Goal: Task Accomplishment & Management: Use online tool/utility

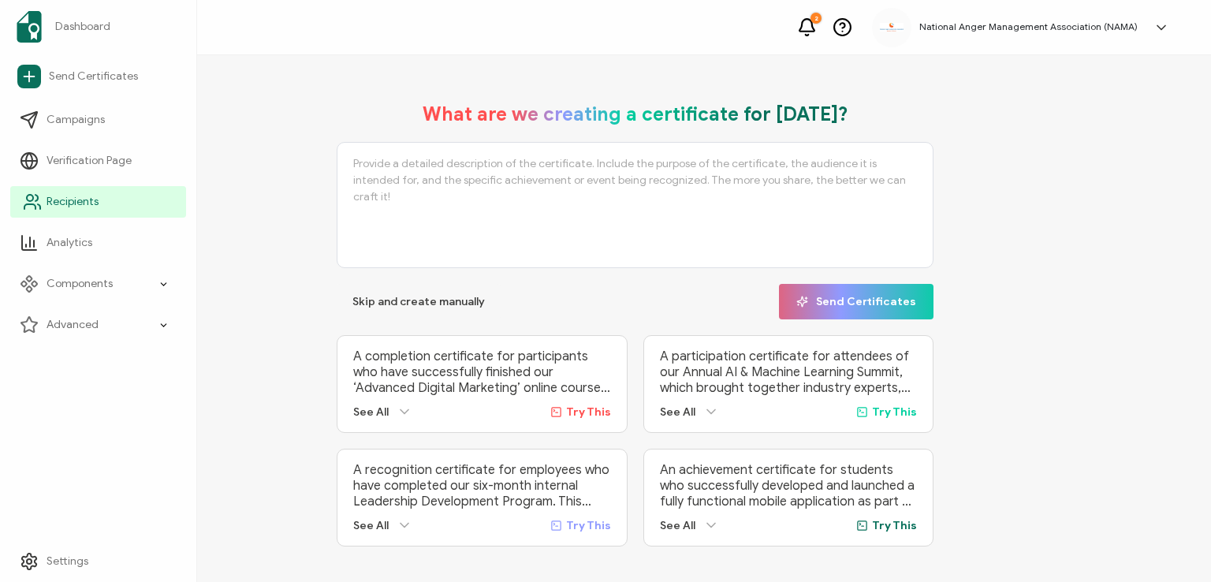
click at [78, 192] on link "Recipients" at bounding box center [98, 202] width 176 height 32
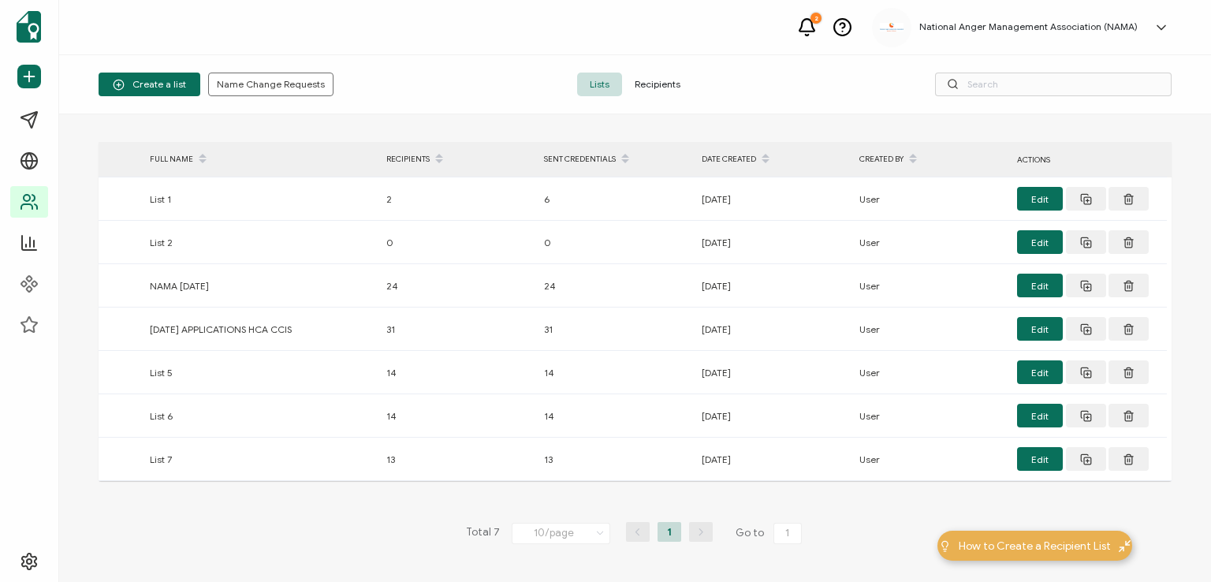
click at [645, 79] on span "Recipients" at bounding box center [657, 85] width 71 height 24
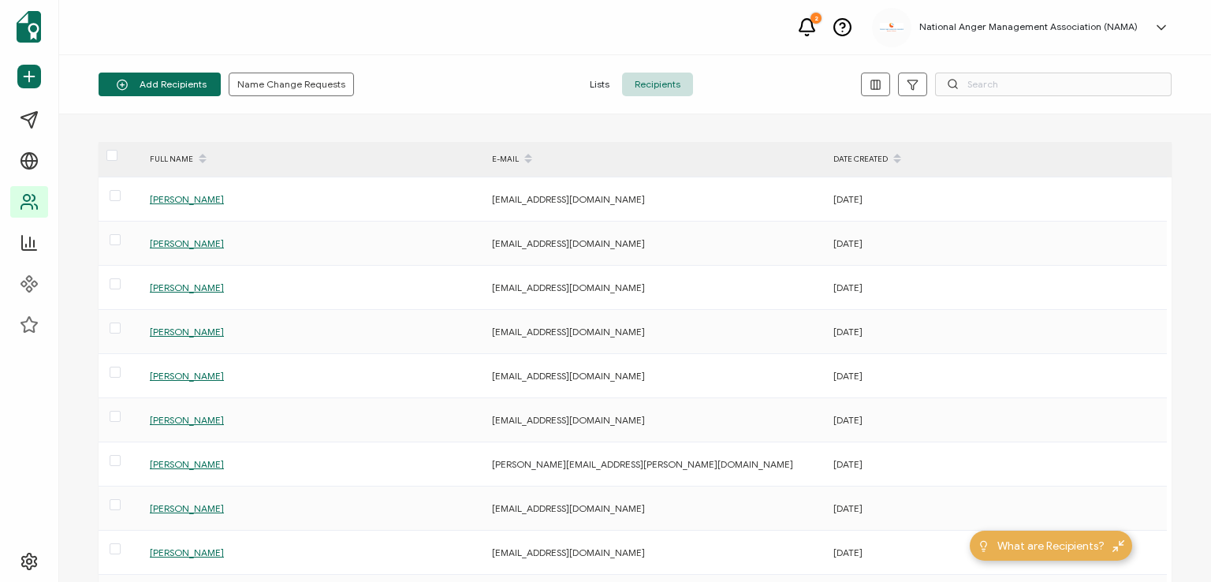
click at [549, 62] on div "Add Recipients Upload Spreadsheet Add a Single Recipient Name Change Requests L…" at bounding box center [635, 84] width 1152 height 59
click at [183, 143] on li "Add a Single Recipient" at bounding box center [171, 152] width 144 height 25
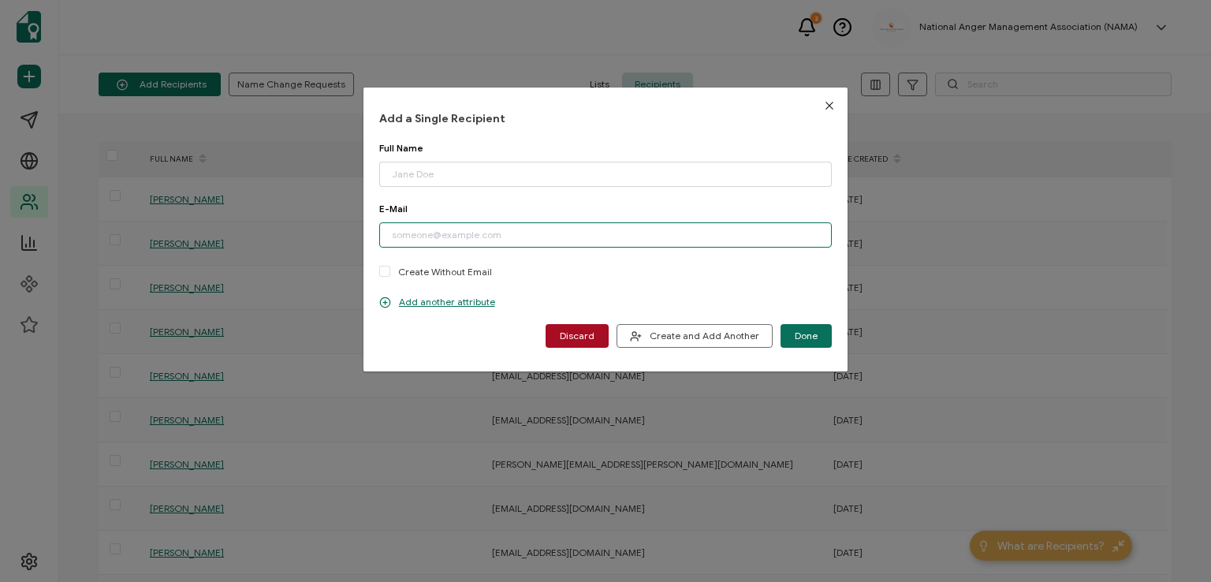
paste input "[EMAIL_ADDRESS][DOMAIN_NAME]"
type input "[EMAIL_ADDRESS][DOMAIN_NAME]"
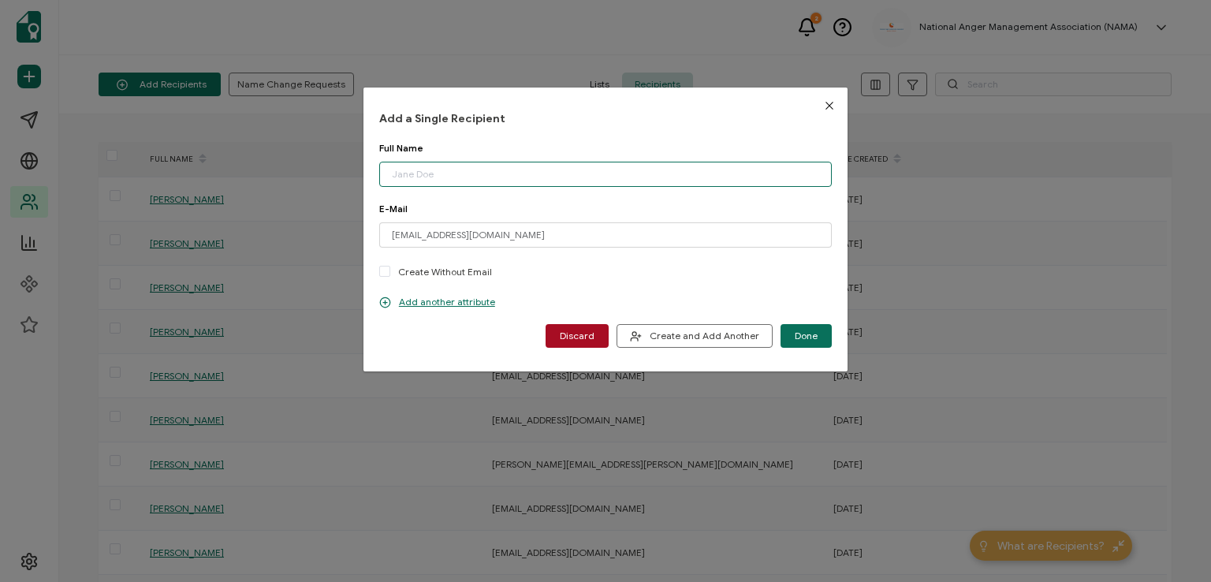
drag, startPoint x: 471, startPoint y: 168, endPoint x: 464, endPoint y: 162, distance: 9.0
paste input "[PERSON_NAME]"
type input "[PERSON_NAME]"
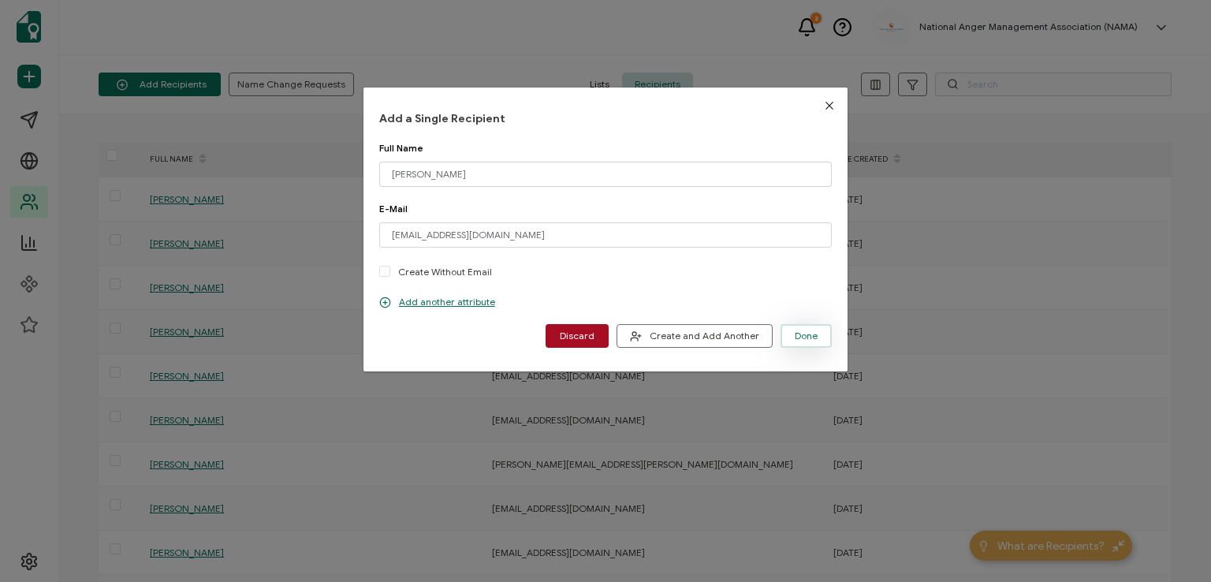
click at [804, 329] on button "Done" at bounding box center [806, 336] width 51 height 24
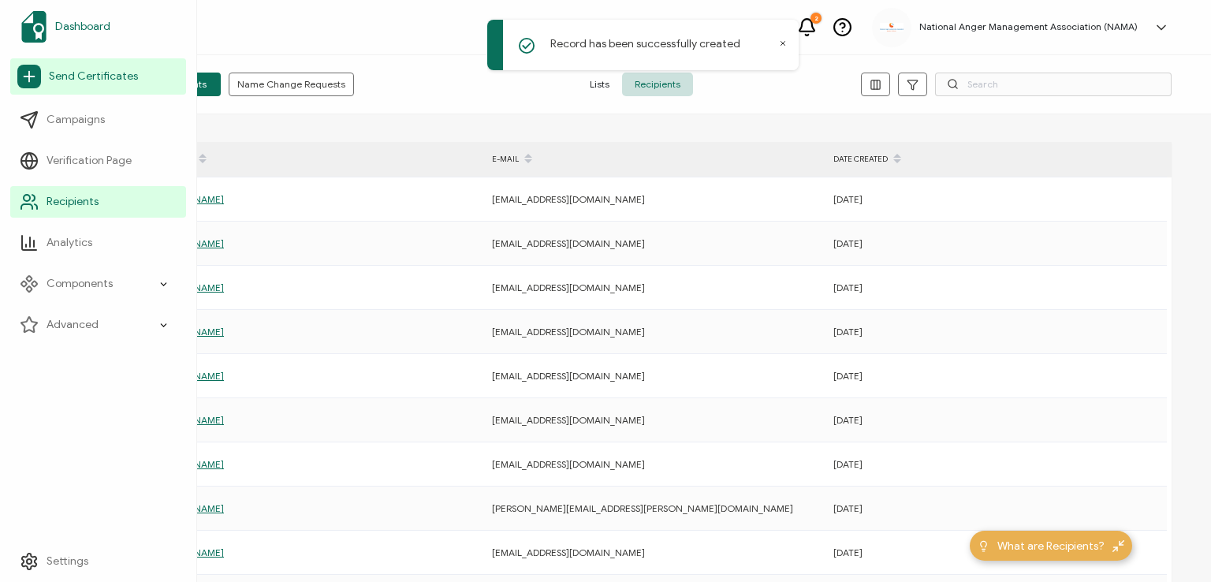
click at [72, 23] on span "Dashboard" at bounding box center [82, 27] width 55 height 16
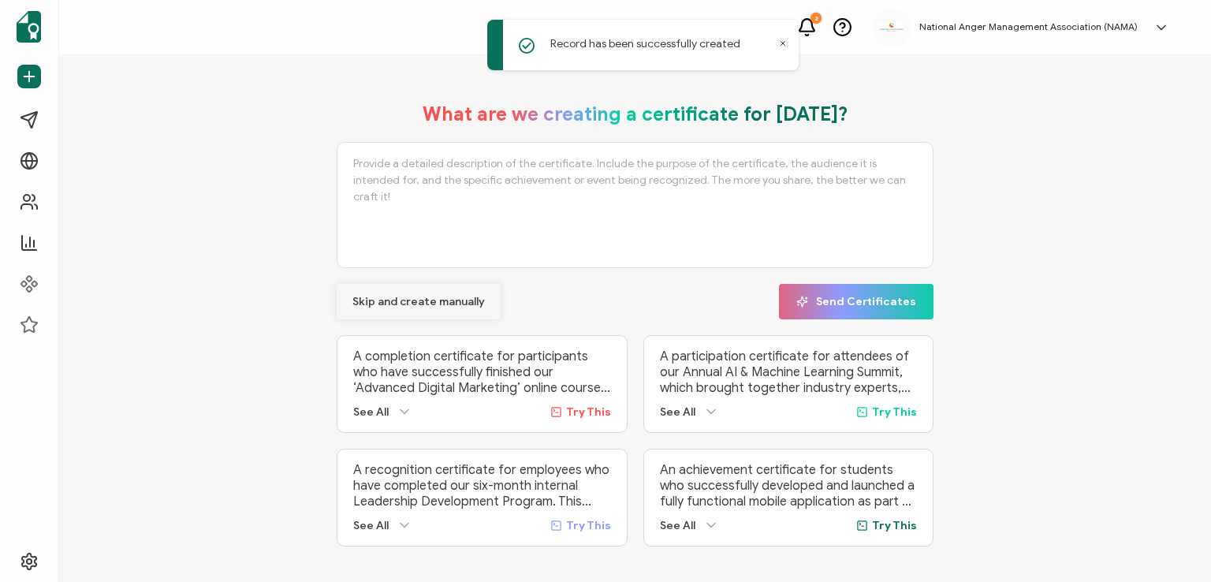
click at [377, 304] on span "Skip and create manually" at bounding box center [418, 302] width 132 height 11
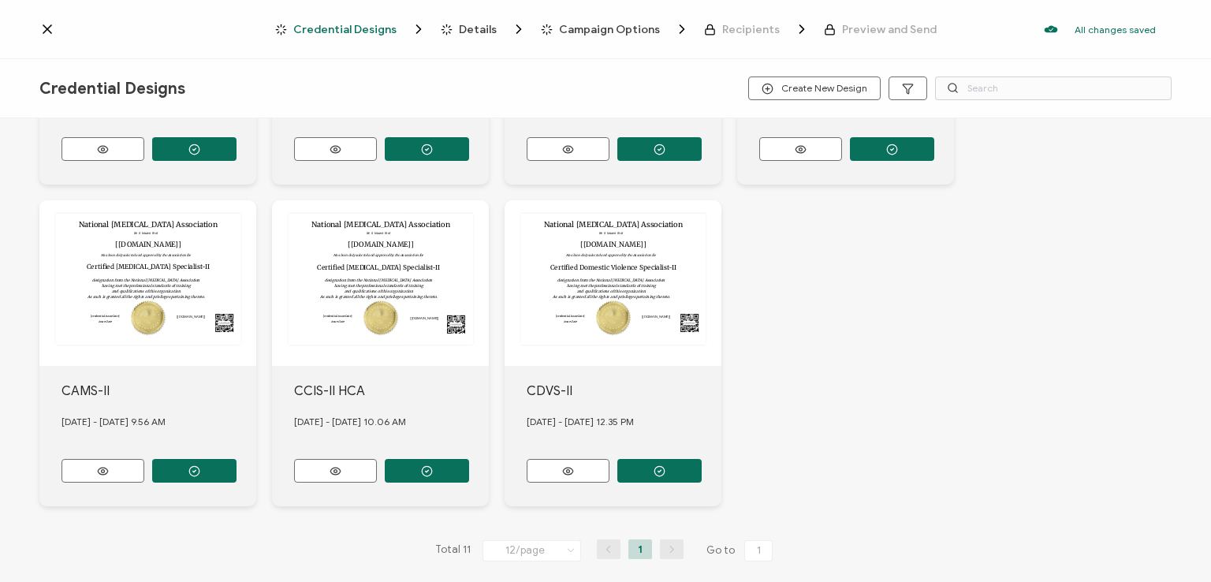
scroll to position [602, 0]
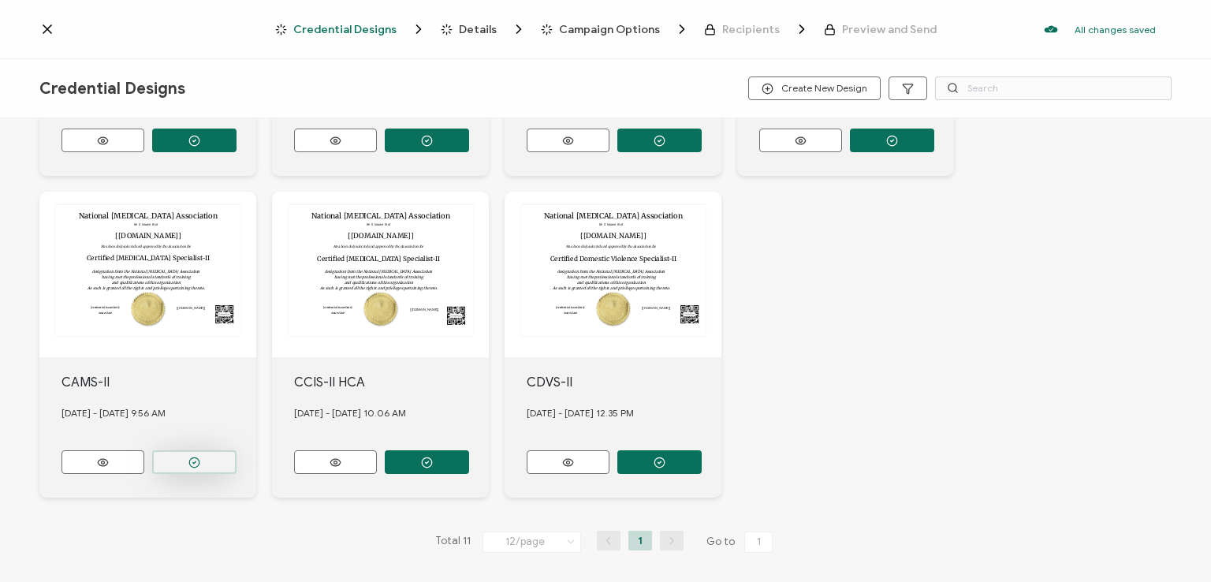
click at [196, 457] on icon "button" at bounding box center [194, 463] width 12 height 12
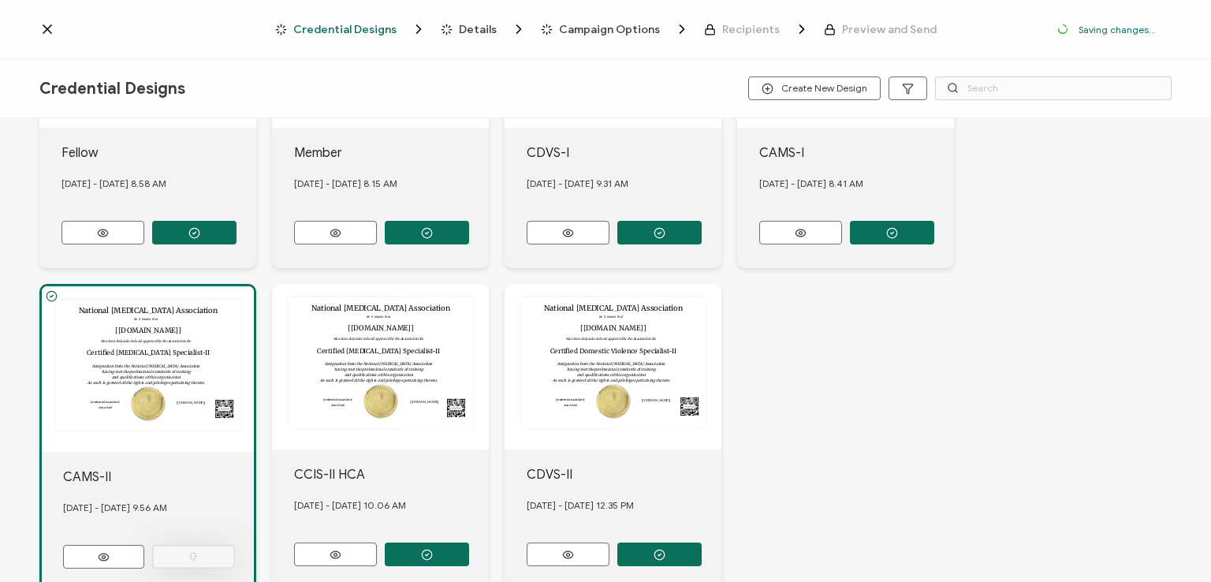
scroll to position [694, 0]
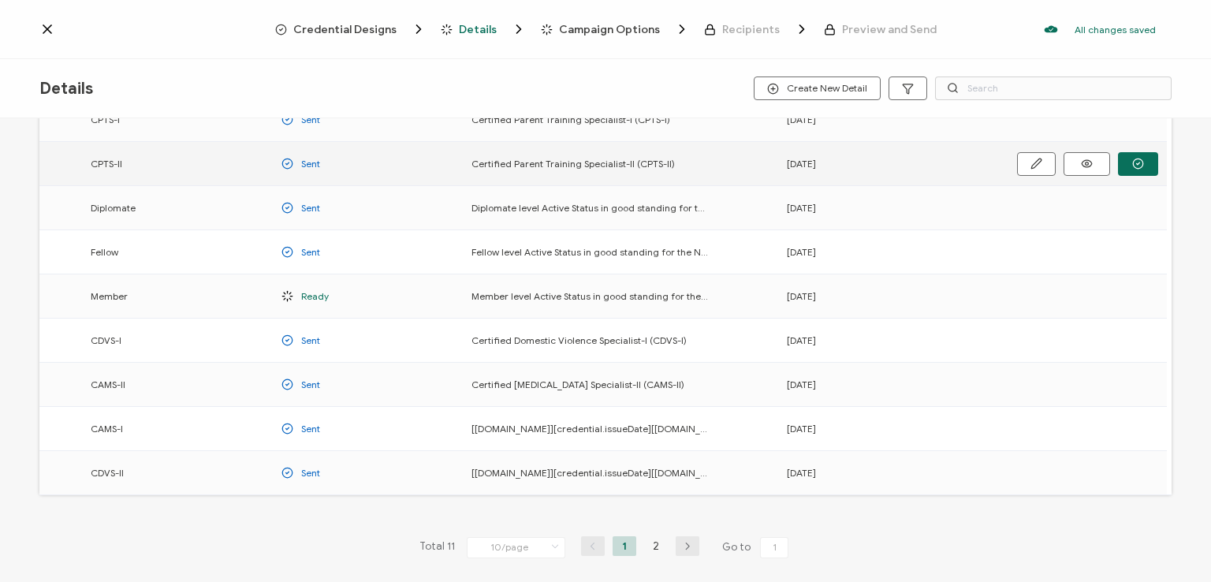
scroll to position [207, 0]
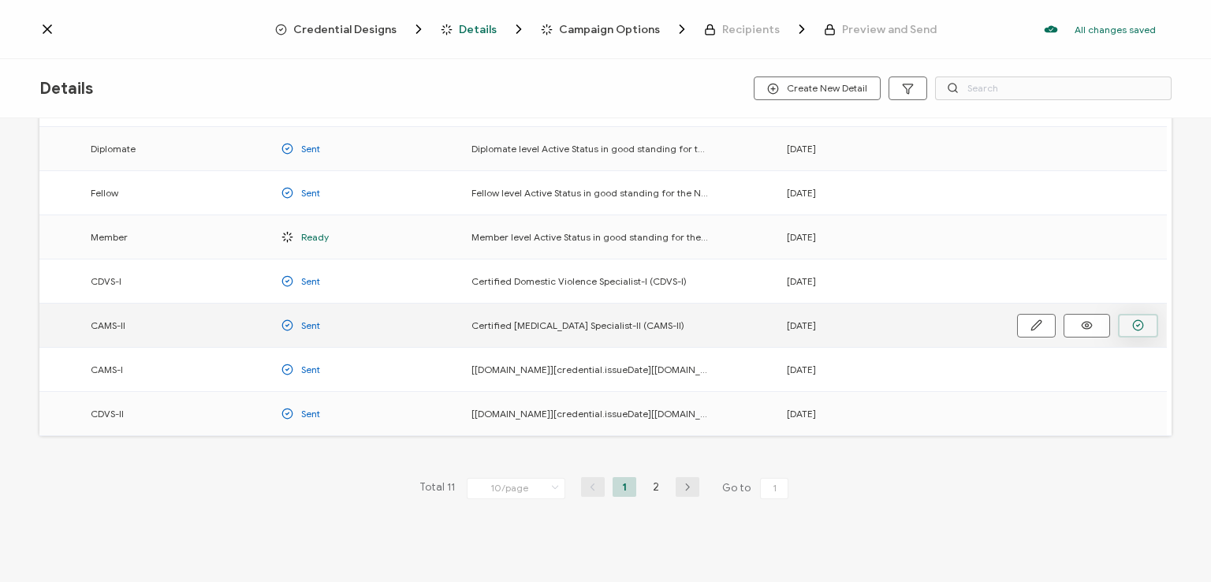
click at [1137, 325] on icon "button" at bounding box center [1138, 325] width 12 height 12
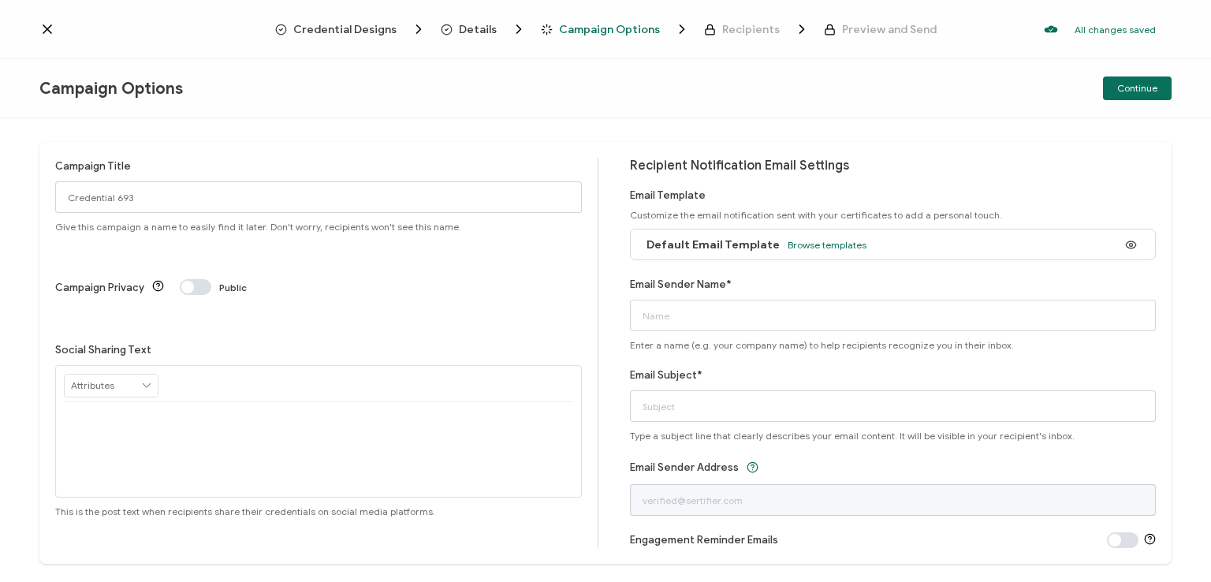
scroll to position [37, 0]
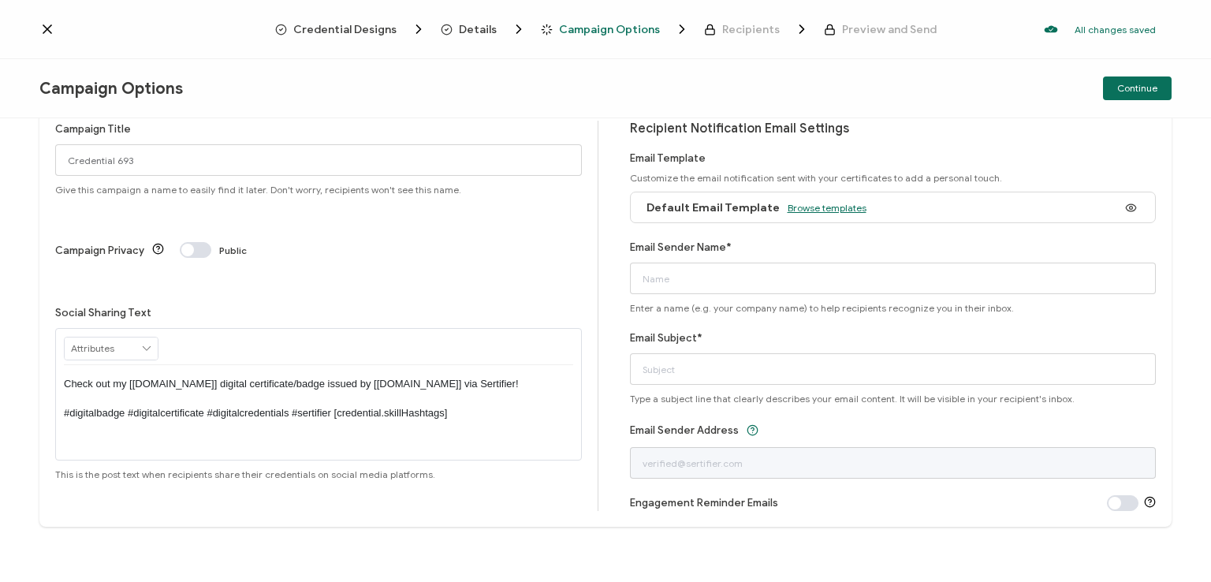
click at [801, 203] on span "Browse templates" at bounding box center [827, 208] width 79 height 12
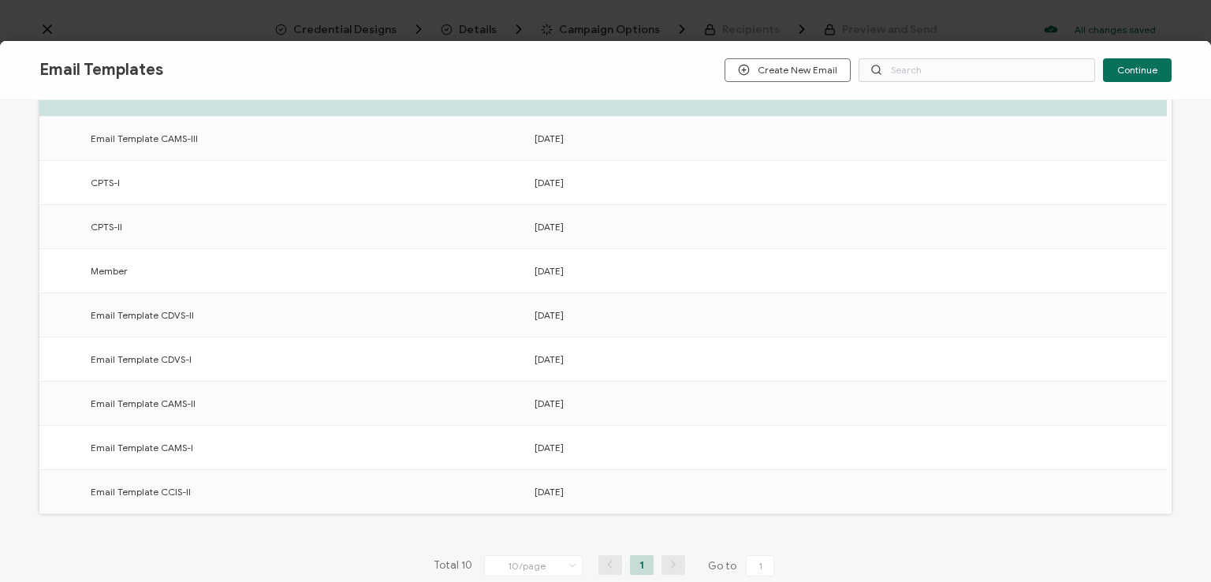
scroll to position [245, 0]
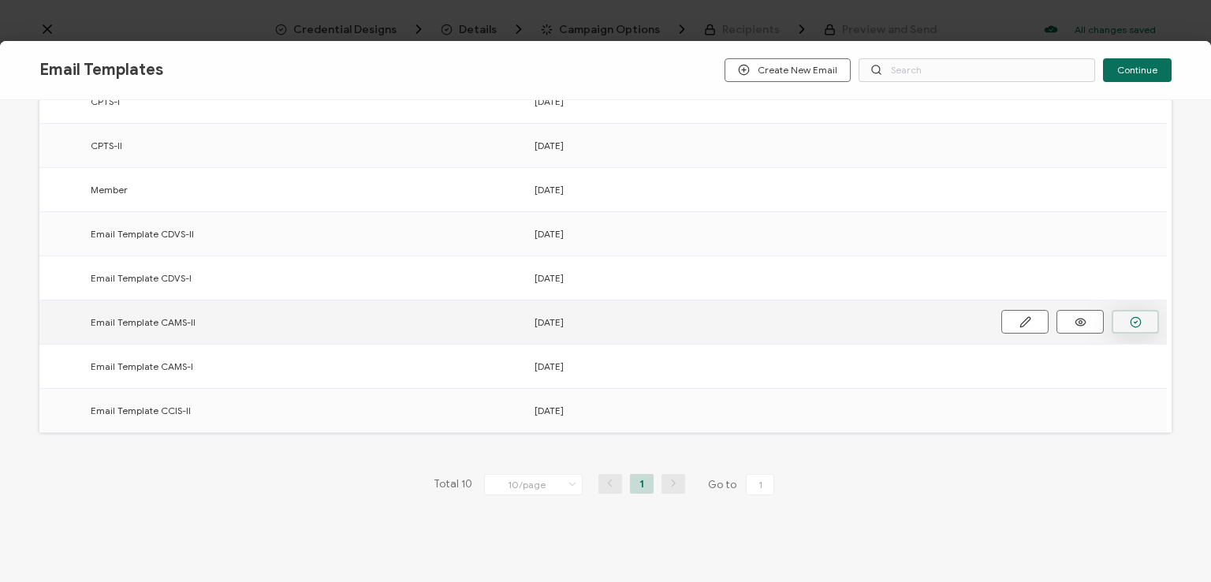
click at [1132, 319] on icon "button" at bounding box center [1136, 322] width 12 height 12
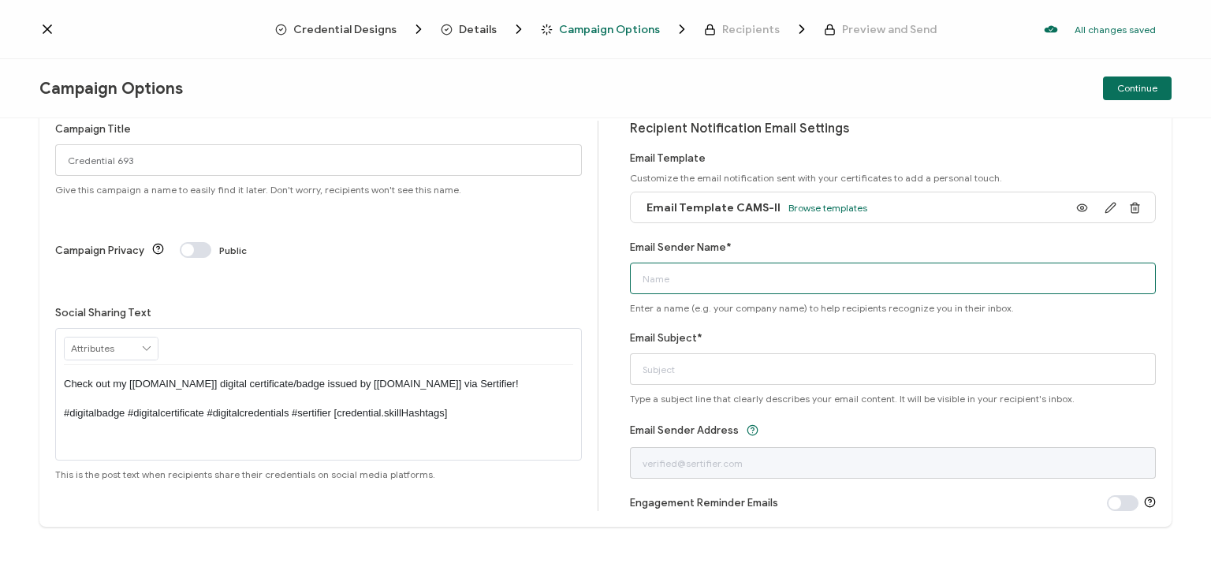
click at [868, 275] on input "Email Sender Name*" at bounding box center [893, 279] width 527 height 32
type input "National [MEDICAL_DATA] Association"
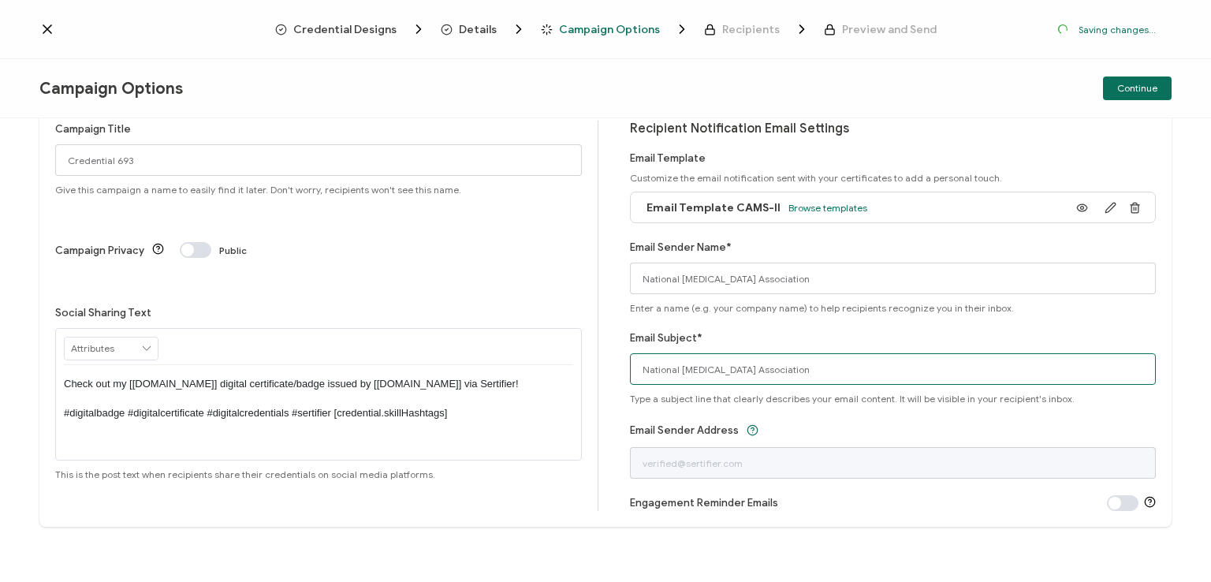
drag, startPoint x: 819, startPoint y: 370, endPoint x: 547, endPoint y: 441, distance: 281.2
click at [547, 441] on div "Campaign Title Credential 693 Give this campaign a name to easily find it later…" at bounding box center [605, 316] width 1132 height 422
type input "CAMS-II digital certificate"
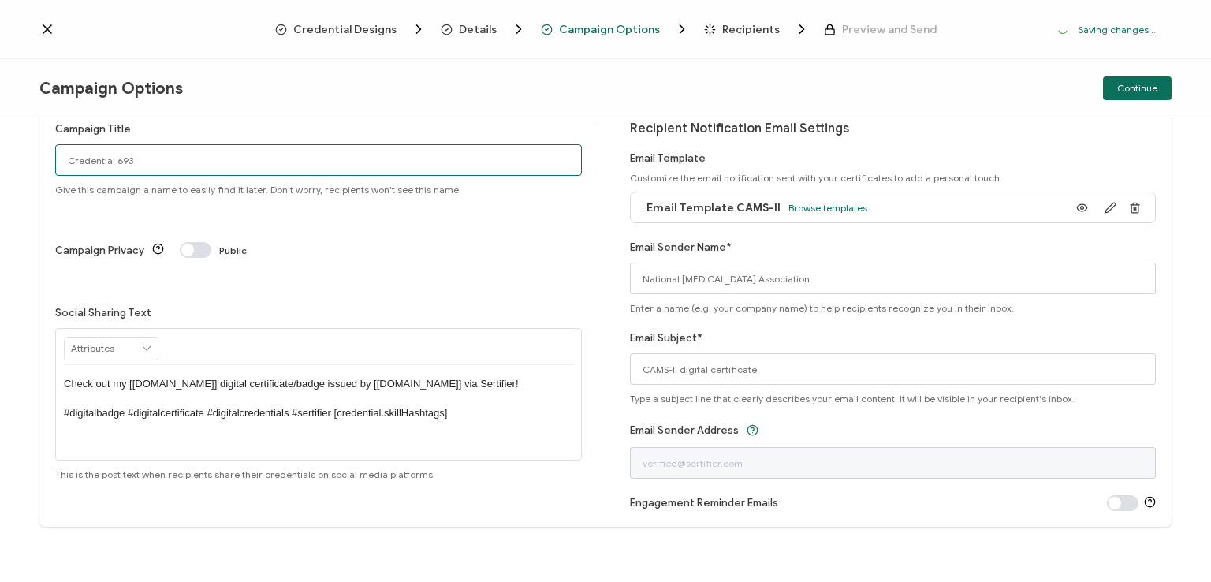
drag, startPoint x: 141, startPoint y: 161, endPoint x: 27, endPoint y: 159, distance: 114.4
click at [27, 159] on div "Campaign Title Credential 693 Give this campaign a name to easily find it later…" at bounding box center [605, 350] width 1211 height 464
type input "CAMS-II 1 - [DATE]"
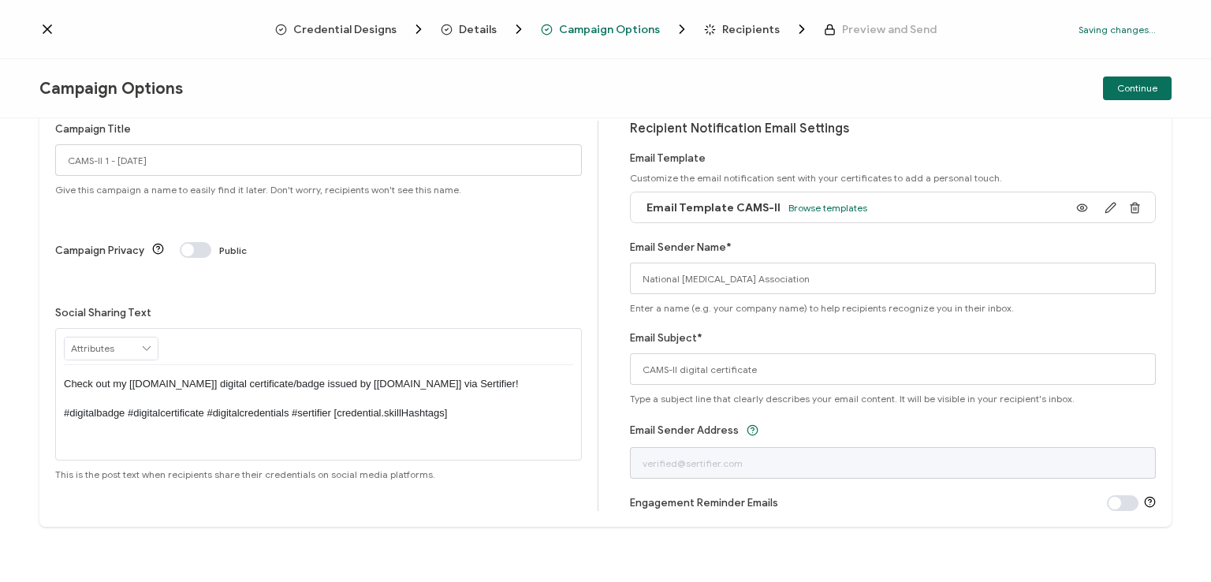
click at [315, 377] on p "Check out my [[DOMAIN_NAME]] digital certificate/badge issued by [[DOMAIN_NAME]…" at bounding box center [318, 398] width 509 height 43
click at [380, 110] on div "Campaign Options Continue" at bounding box center [605, 88] width 1211 height 59
click at [1134, 86] on span "Continue" at bounding box center [1137, 88] width 40 height 9
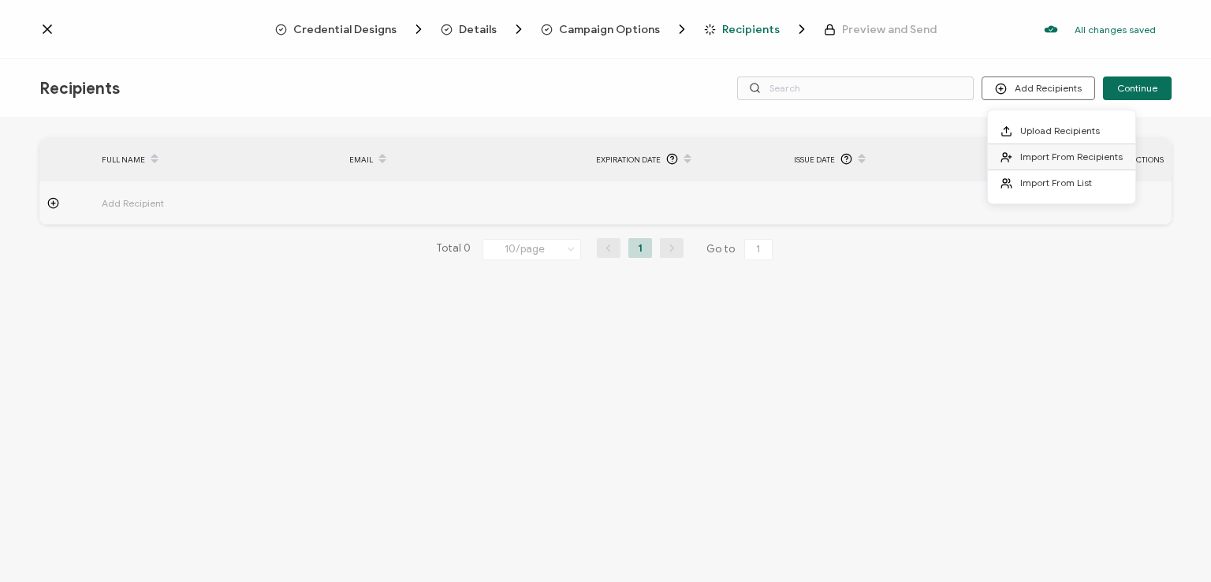
click at [1044, 152] on span "Import From Recipients" at bounding box center [1071, 157] width 103 height 12
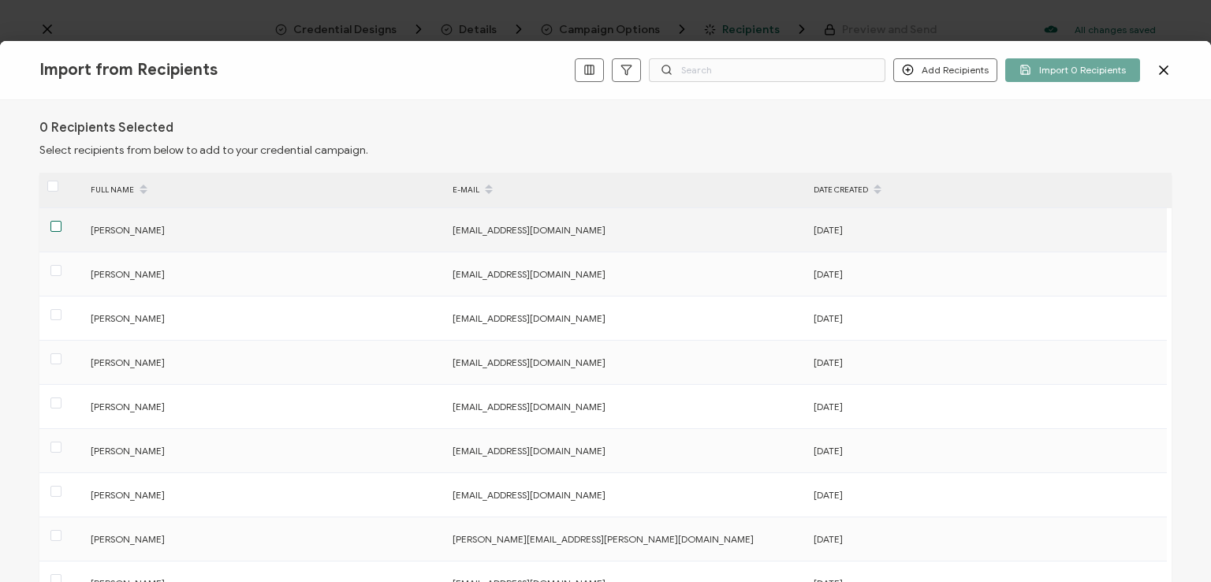
click at [56, 221] on span at bounding box center [55, 226] width 11 height 11
click at [62, 221] on input "checkbox" at bounding box center [62, 221] width 0 height 0
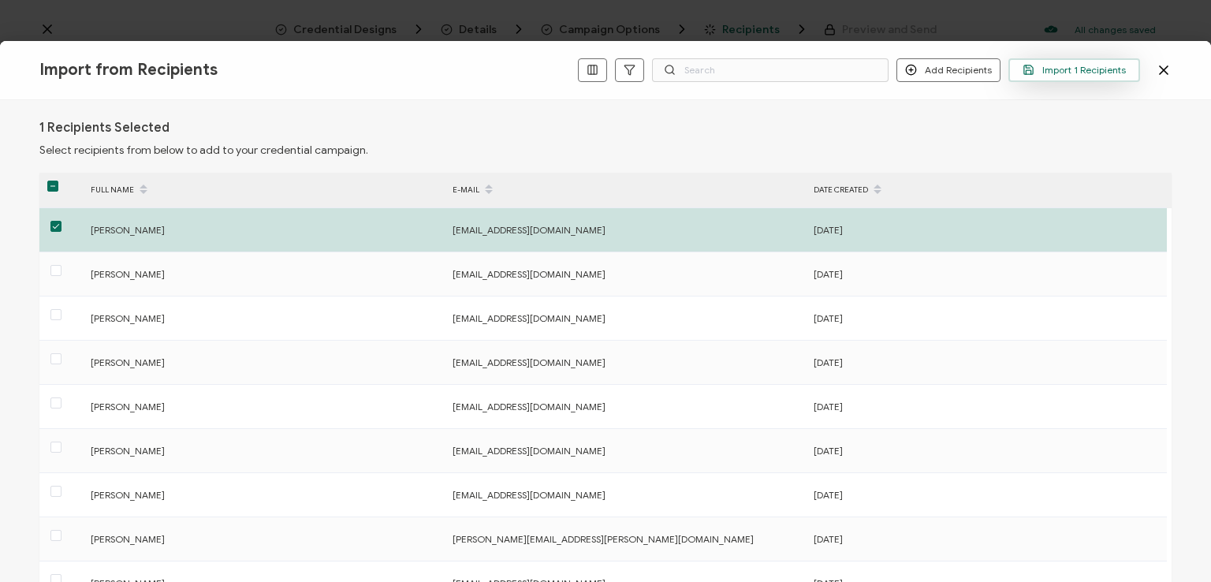
click at [1050, 69] on span "Import 1 Recipients" at bounding box center [1074, 70] width 103 height 12
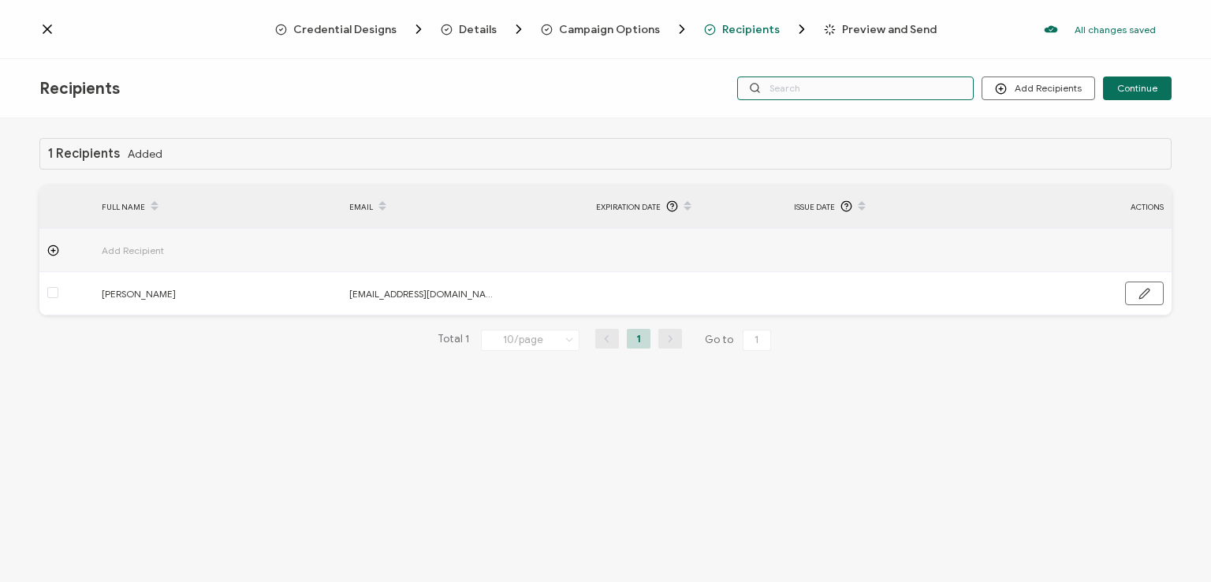
click at [856, 91] on input "text" at bounding box center [855, 88] width 237 height 24
click at [835, 62] on div "Recipients Add Recipients Continue" at bounding box center [605, 88] width 1211 height 59
click at [834, 80] on input "text" at bounding box center [855, 88] width 237 height 24
click at [830, 118] on div "1 Recipients Added FULL NAME EMAIL Expiration Date Issue Date ACTIONS Add Recip…" at bounding box center [605, 352] width 1211 height 468
click at [823, 89] on input "text" at bounding box center [855, 88] width 237 height 24
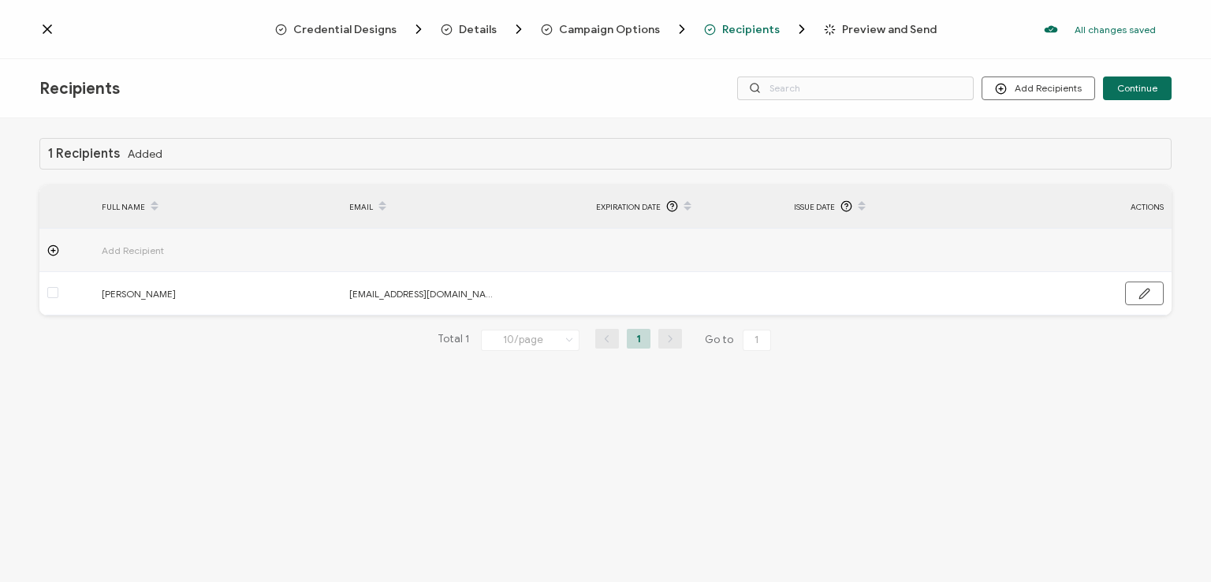
click at [847, 60] on div "Recipients Add Recipients Continue" at bounding box center [605, 88] width 1211 height 59
click at [1136, 85] on span "Continue" at bounding box center [1137, 88] width 40 height 9
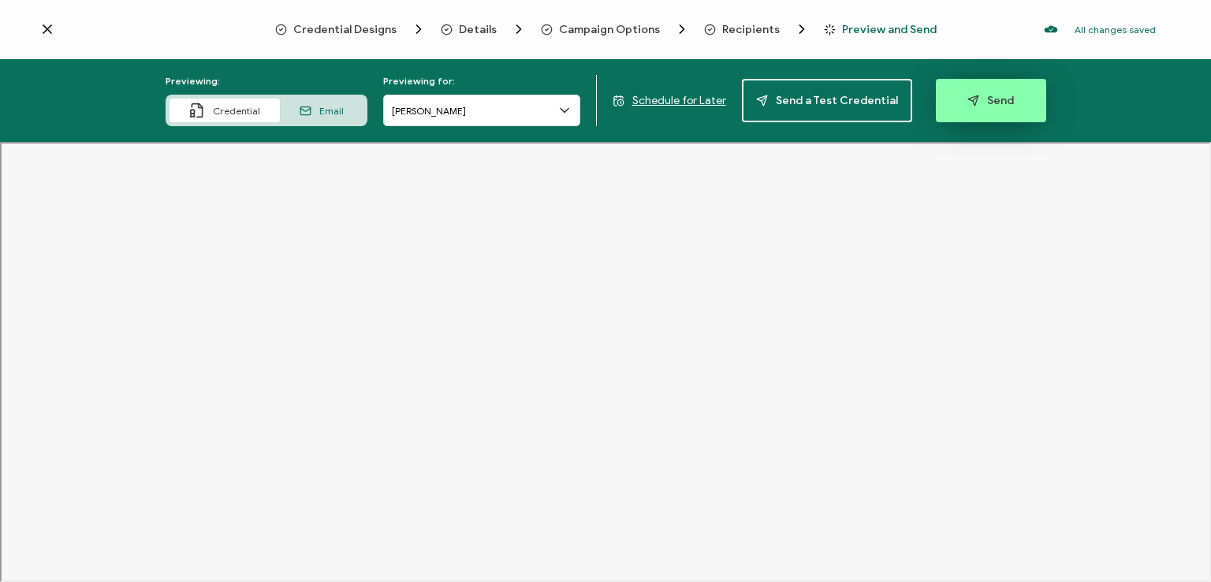
click at [995, 99] on span "Send" at bounding box center [991, 101] width 47 height 12
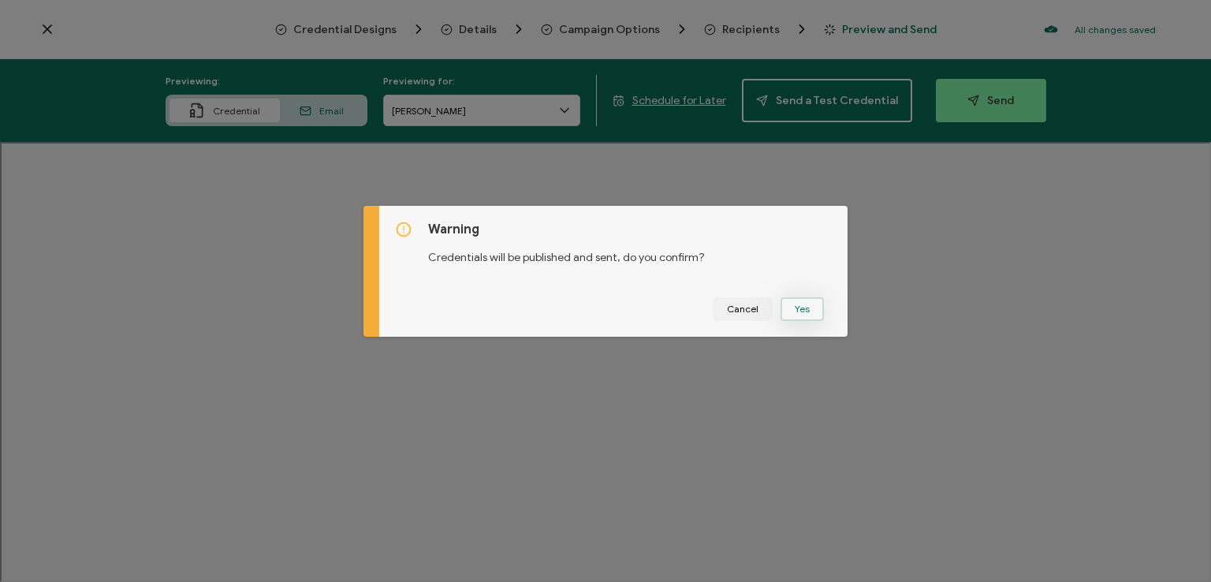
click at [793, 311] on button "Yes" at bounding box center [802, 309] width 43 height 24
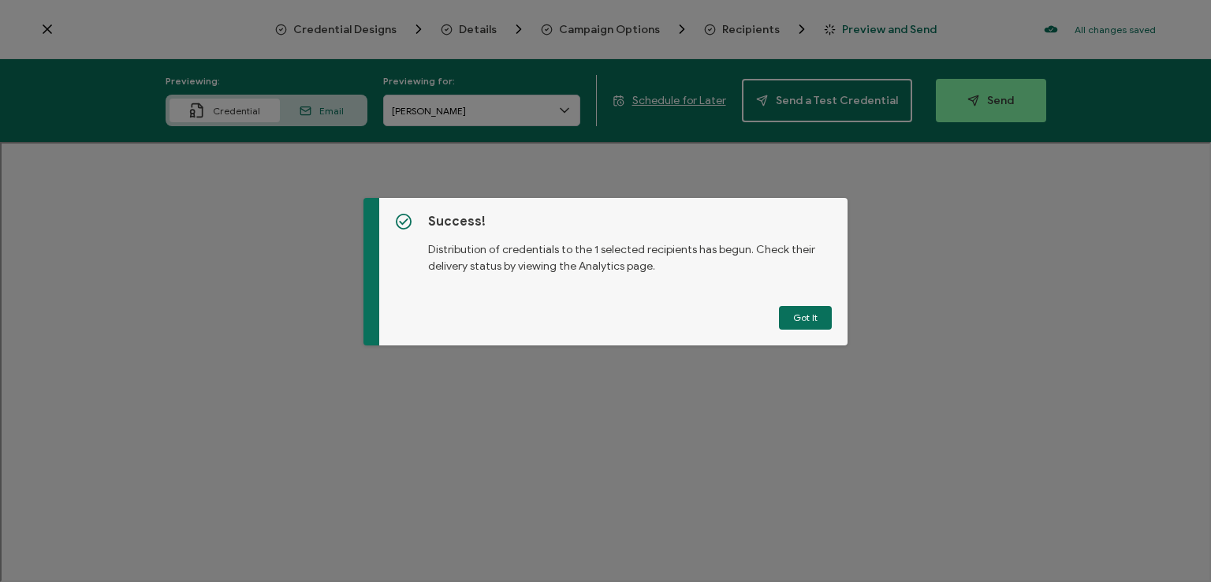
click at [793, 311] on button "Got It" at bounding box center [805, 318] width 53 height 24
